Goal: Task Accomplishment & Management: Manage account settings

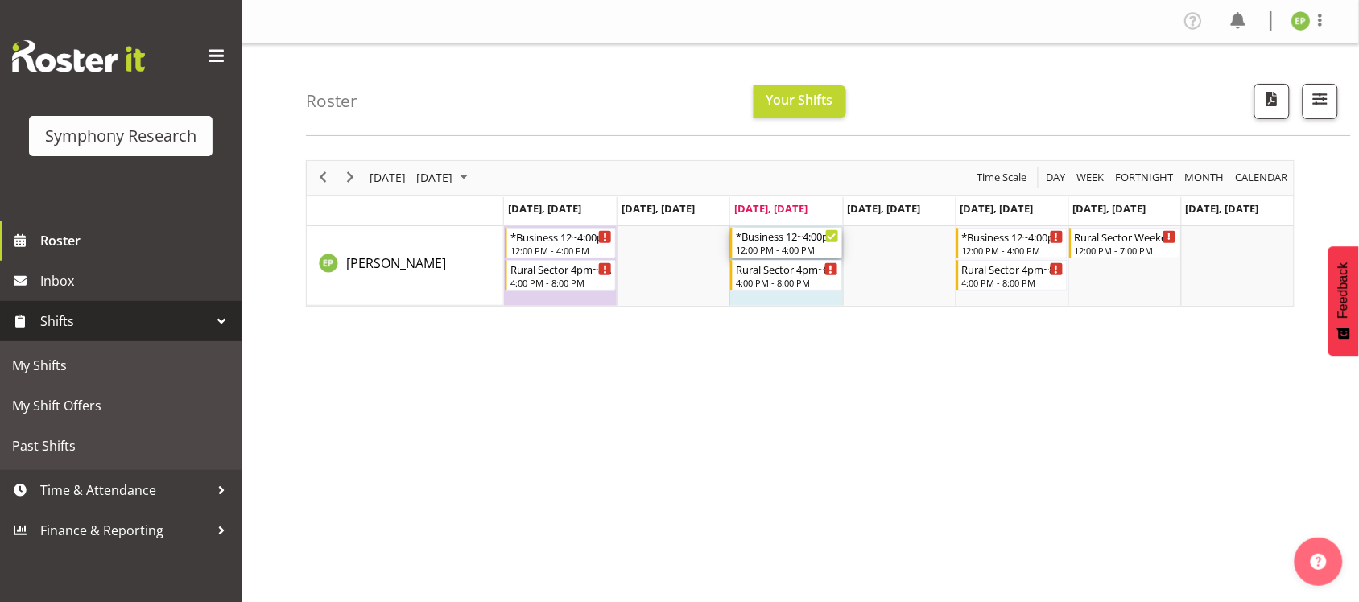
click at [830, 233] on div "Timeline Week of September 24, 2025" at bounding box center [832, 236] width 12 height 12
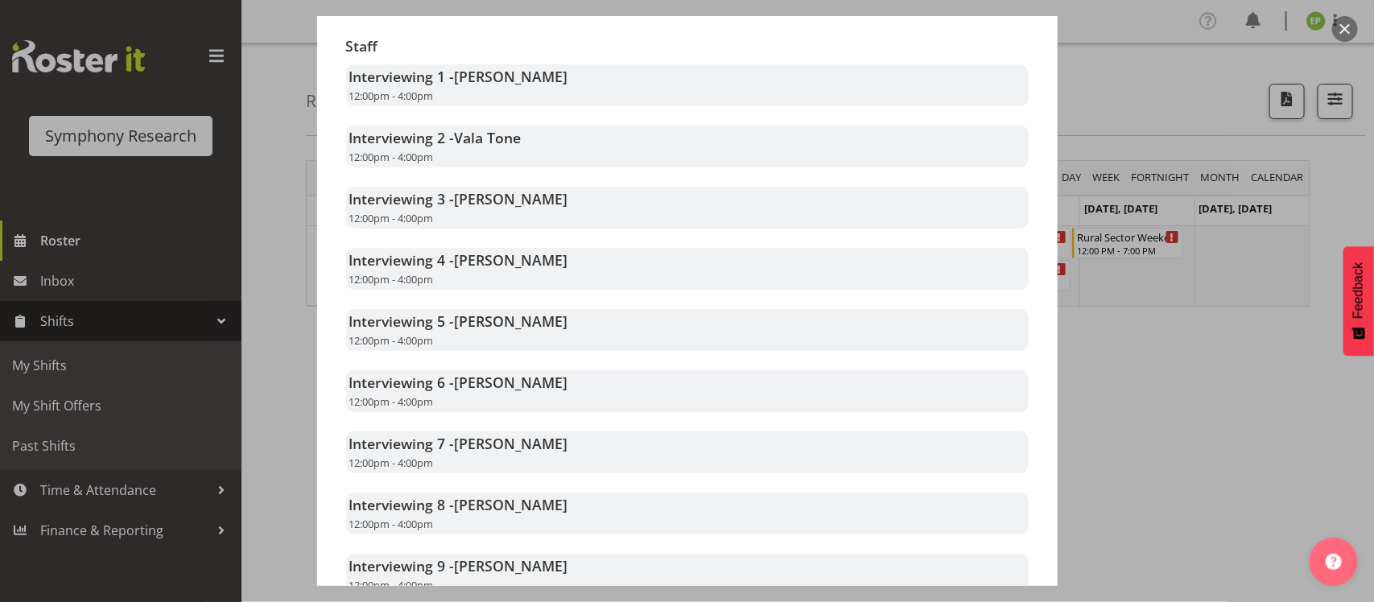
scroll to position [638, 0]
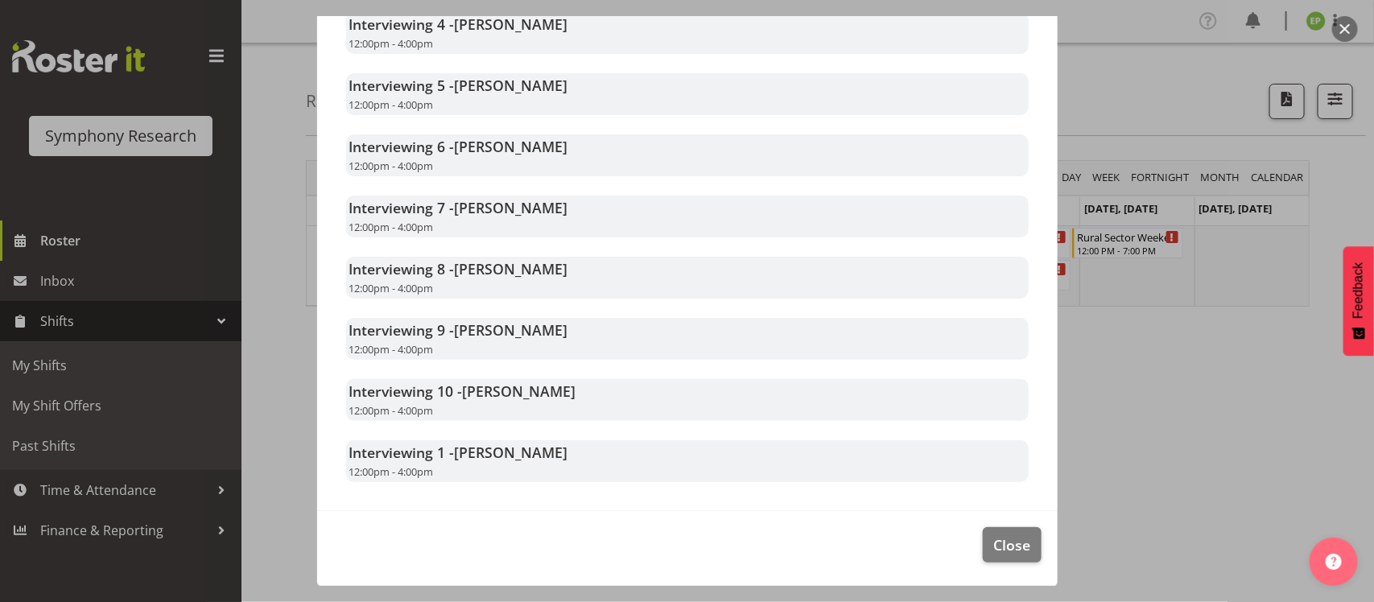
click at [1159, 431] on div at bounding box center [687, 301] width 1374 height 602
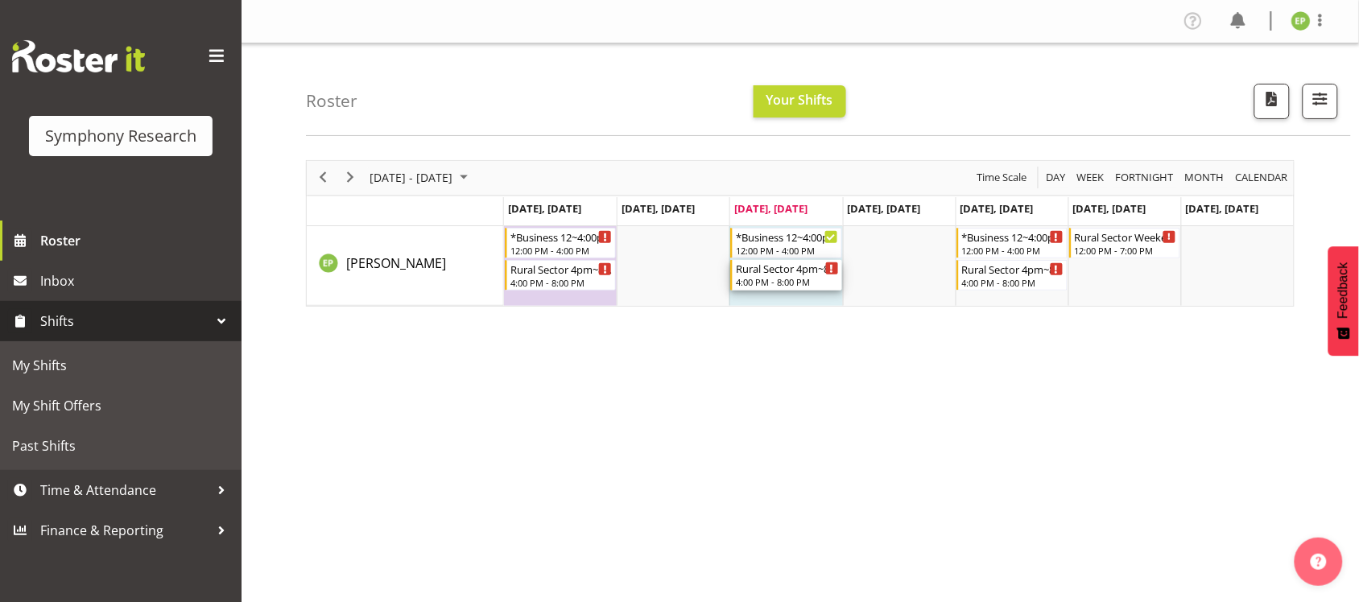
click at [821, 275] on div "Rural Sector 4pm~8pm" at bounding box center [787, 268] width 102 height 16
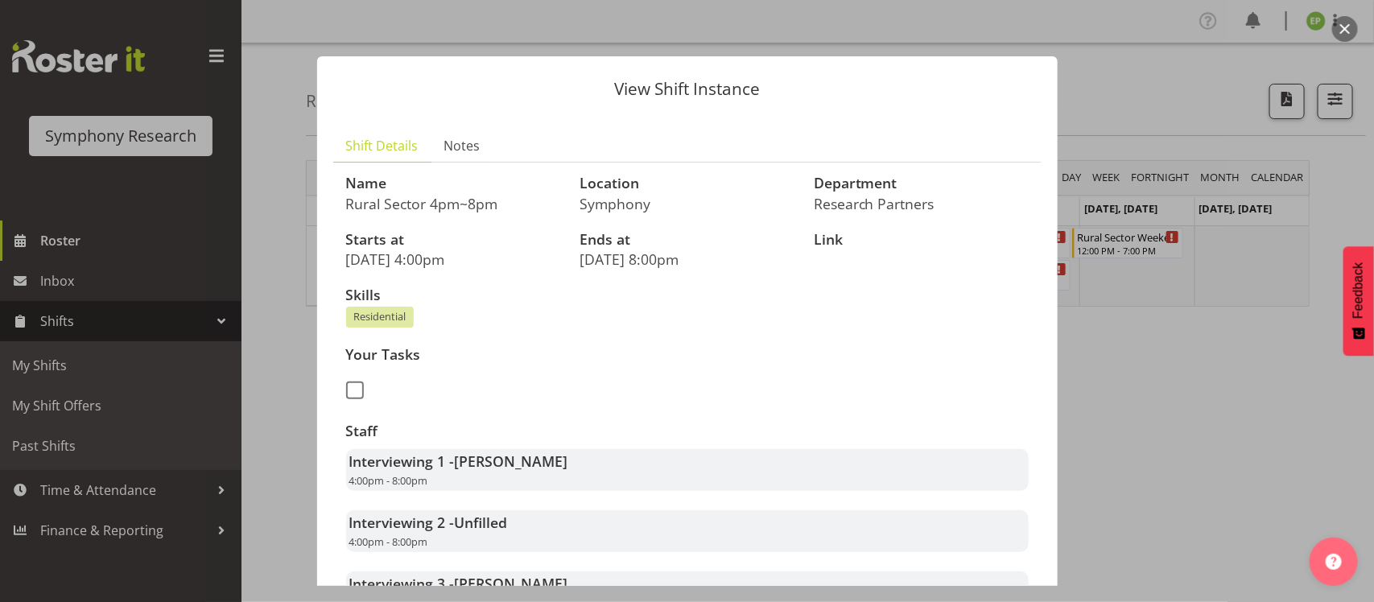
click at [1238, 403] on div at bounding box center [687, 301] width 1374 height 602
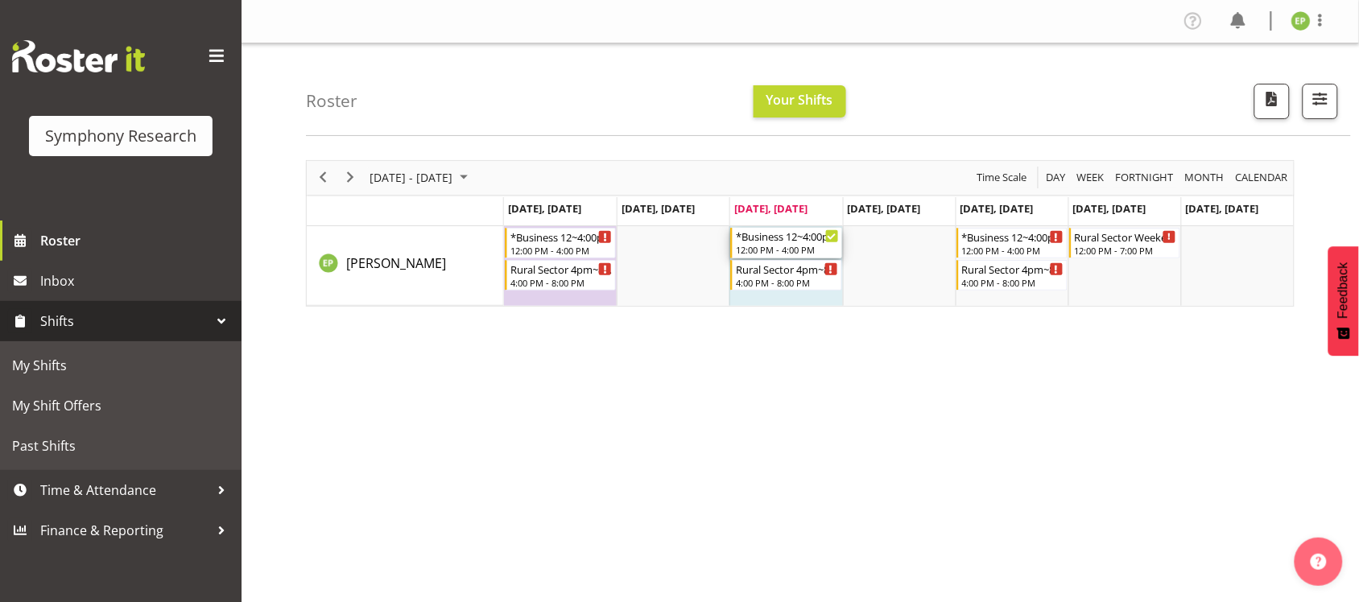
click at [832, 238] on icon "Timeline Week of September 24, 2025" at bounding box center [832, 236] width 8 height 6
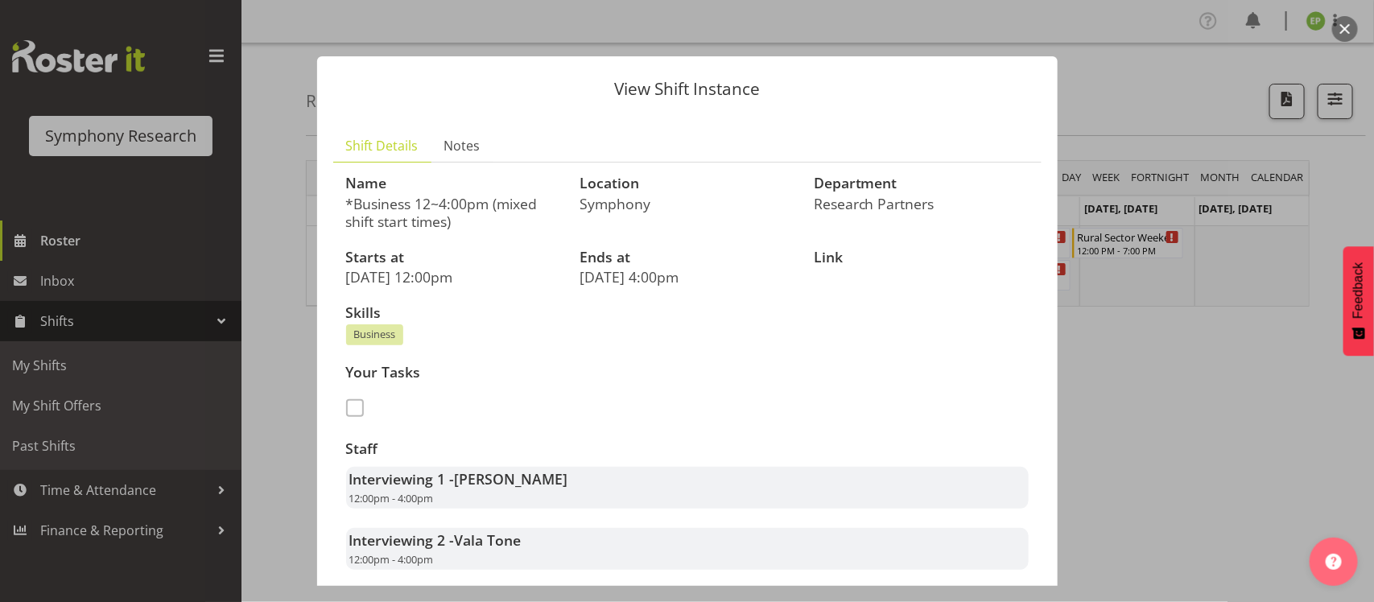
click at [1197, 380] on div at bounding box center [687, 301] width 1374 height 602
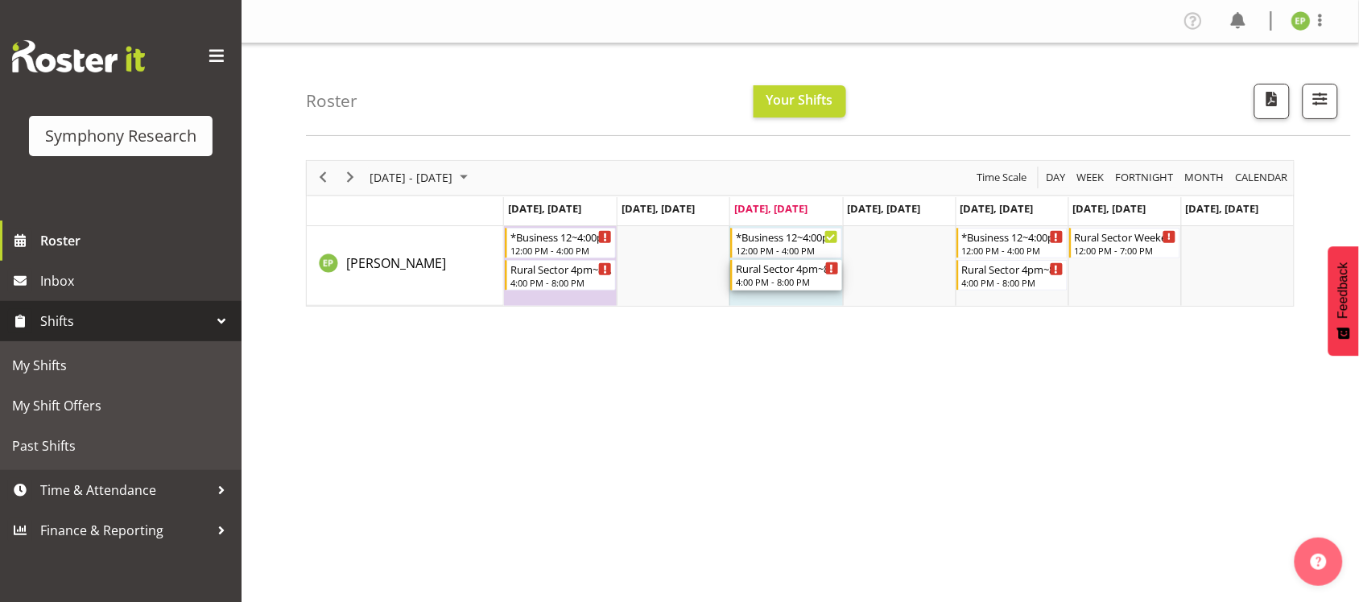
click at [833, 270] on div "Timeline Week of September 24, 2025" at bounding box center [832, 268] width 12 height 12
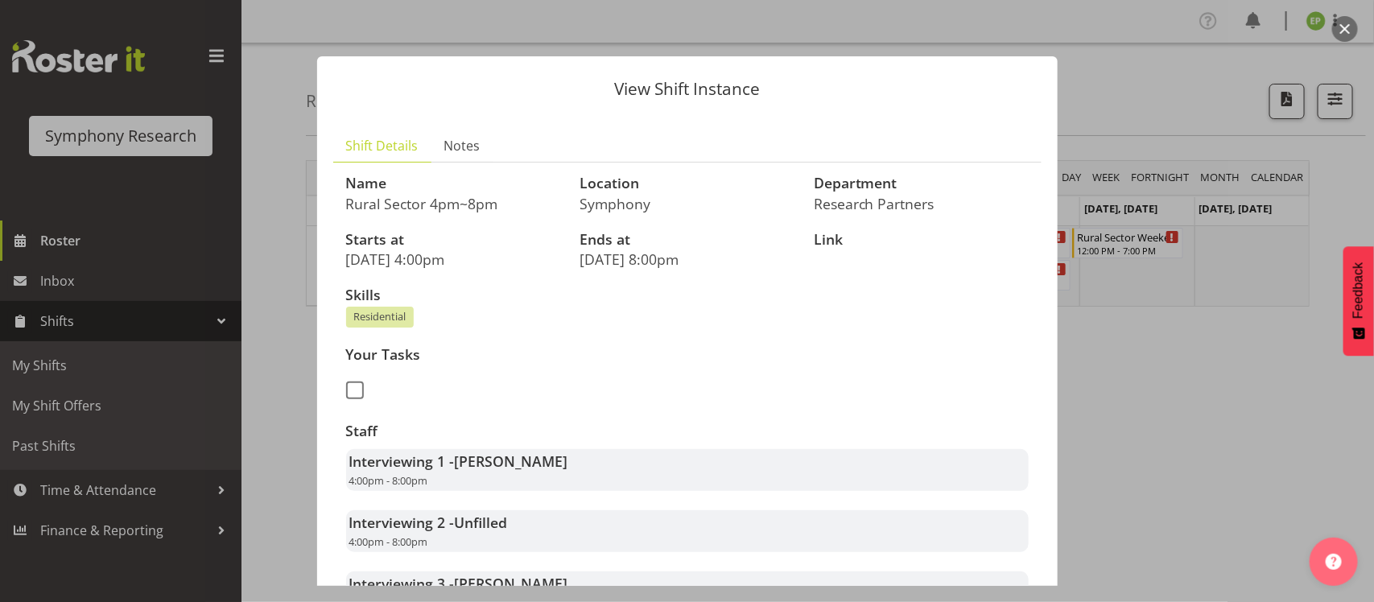
scroll to position [302, 0]
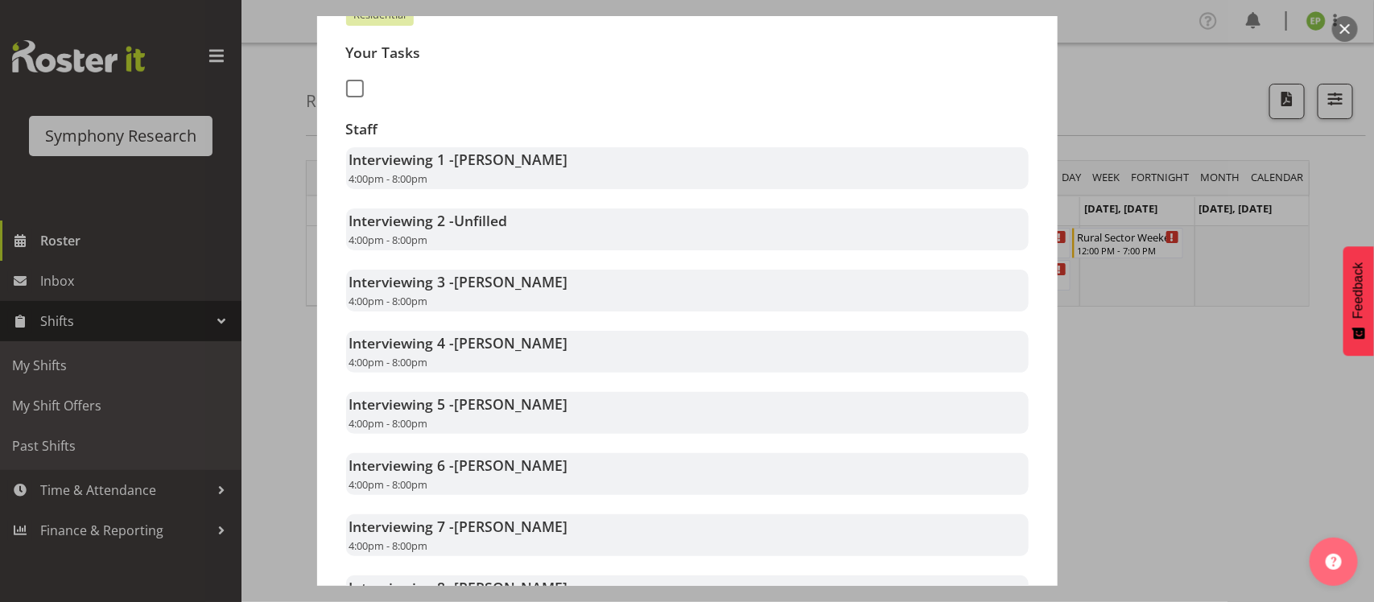
click at [1204, 433] on div at bounding box center [687, 301] width 1374 height 602
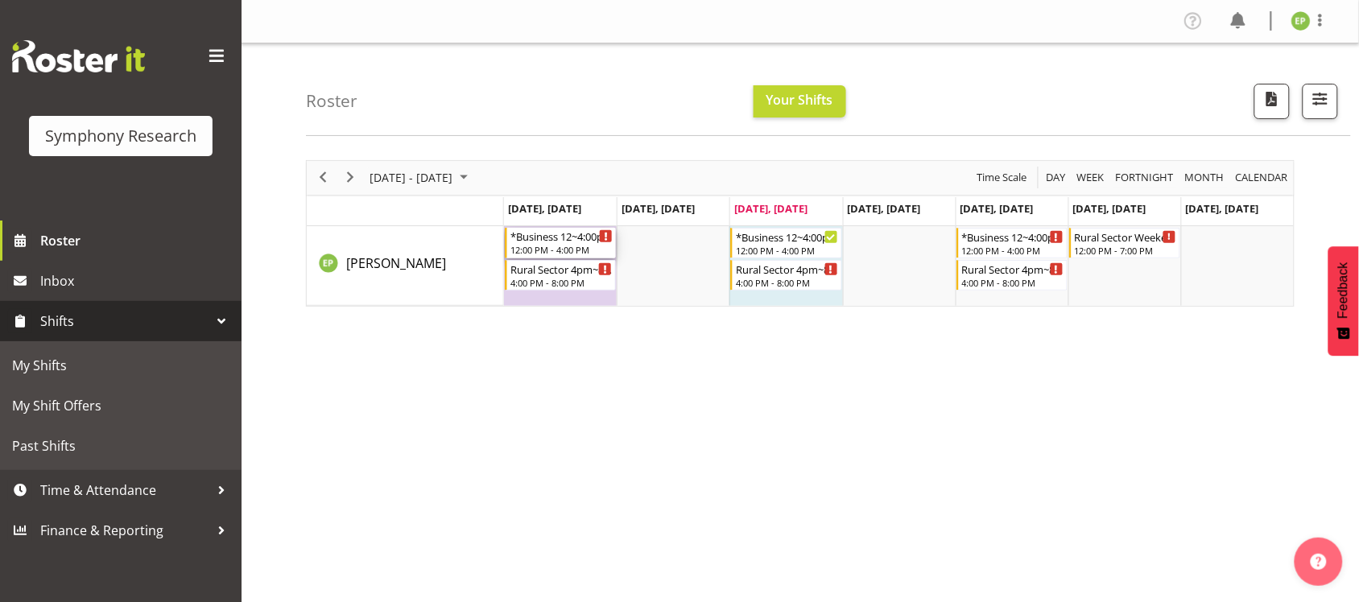
click at [605, 239] on icon "Timeline Week of September 24, 2025" at bounding box center [606, 237] width 3 height 8
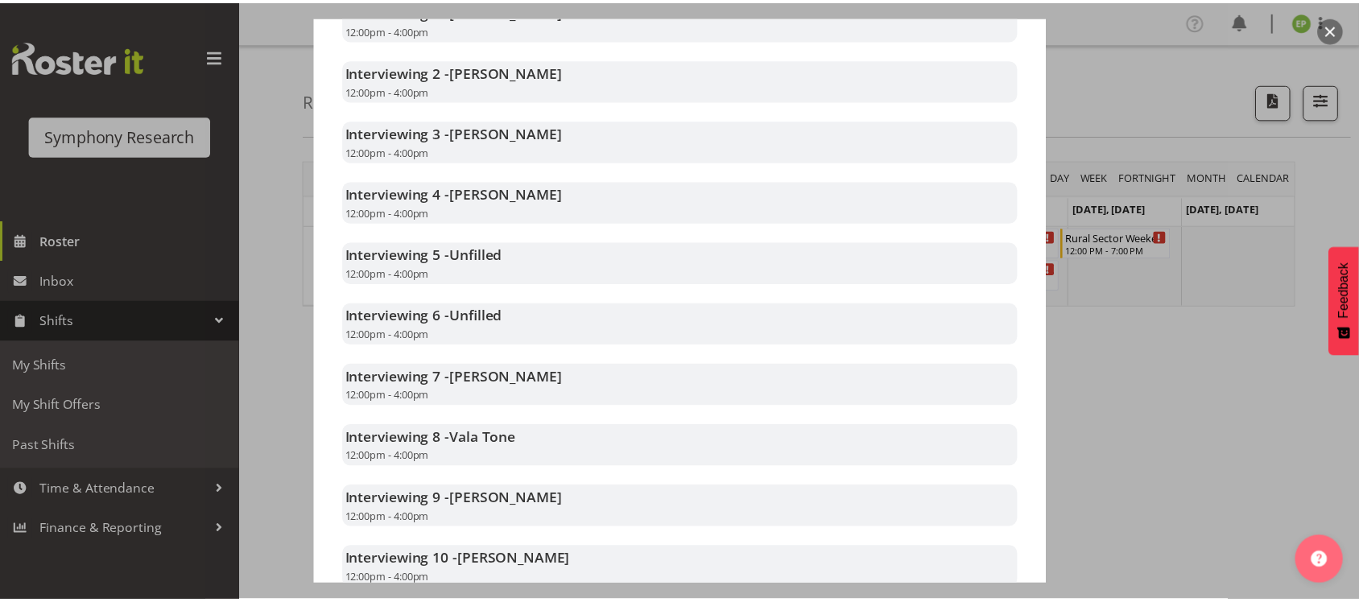
scroll to position [577, 0]
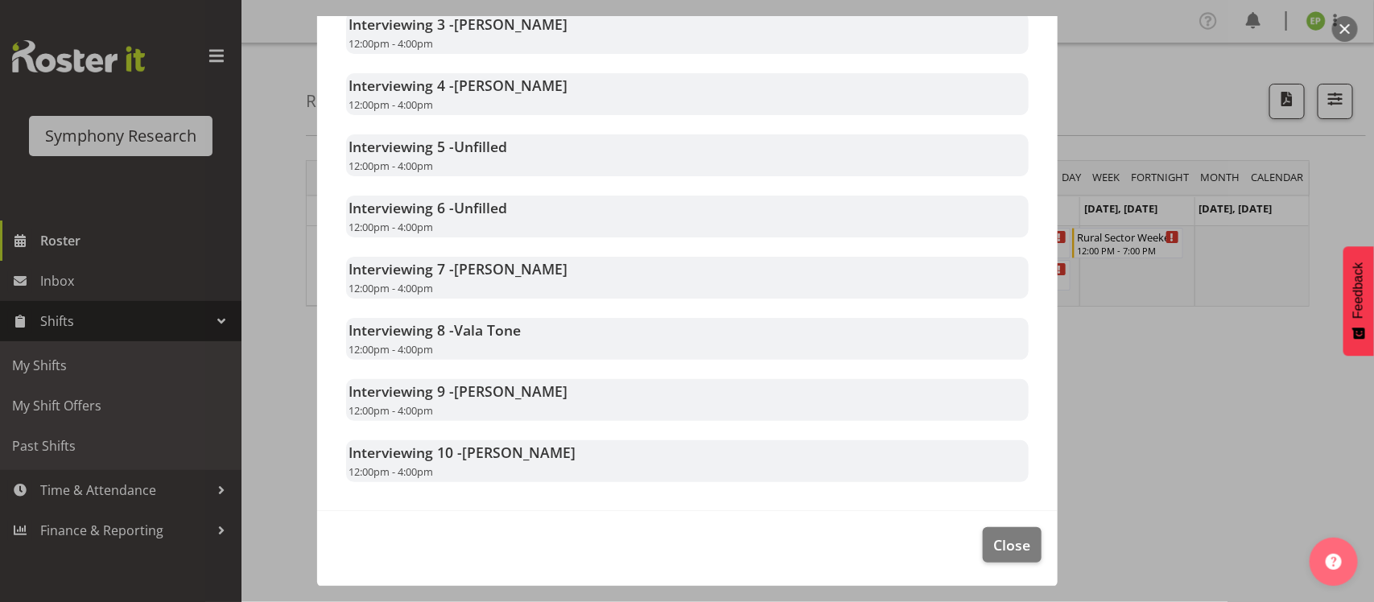
click at [1179, 367] on div at bounding box center [687, 301] width 1374 height 602
